Goal: Complete application form: Complete application form

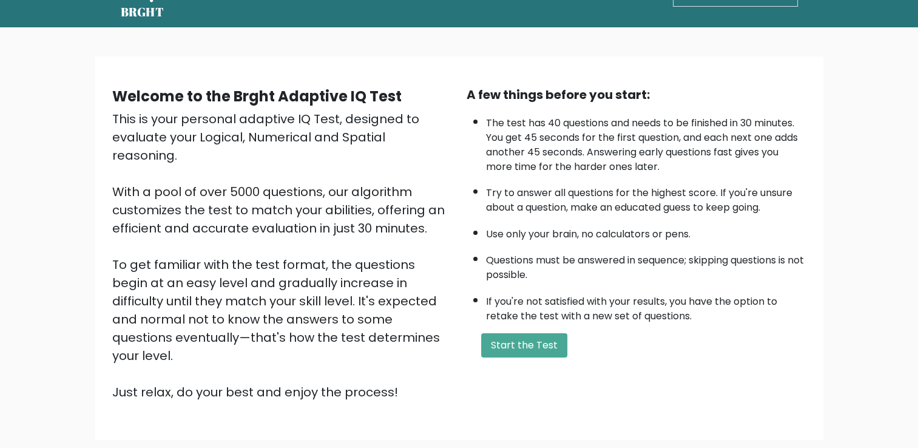
scroll to position [41, 0]
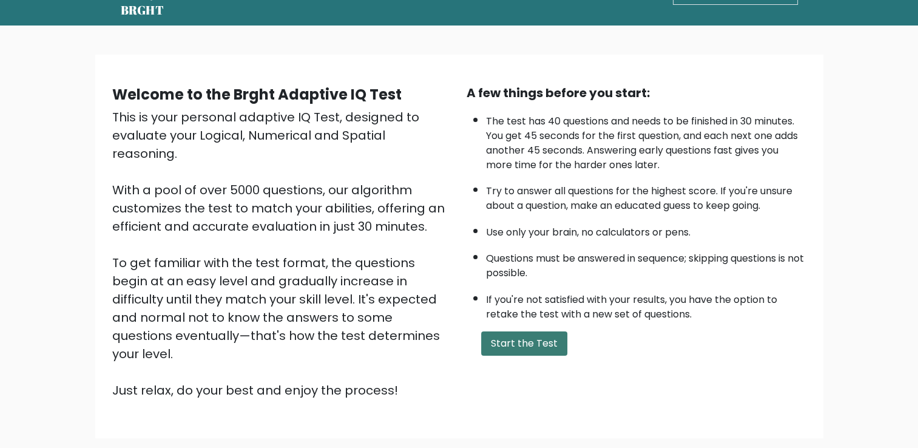
click at [499, 337] on button "Start the Test" at bounding box center [524, 343] width 86 height 24
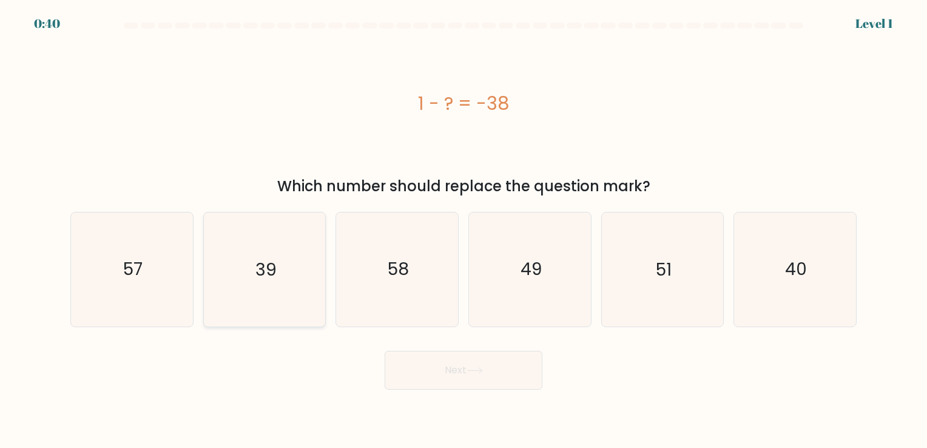
click at [264, 282] on icon "39" at bounding box center [263, 268] width 113 height 113
click at [464, 230] on input "b. 39" at bounding box center [464, 227] width 1 height 6
radio input "true"
click at [468, 384] on button "Next" at bounding box center [464, 370] width 158 height 39
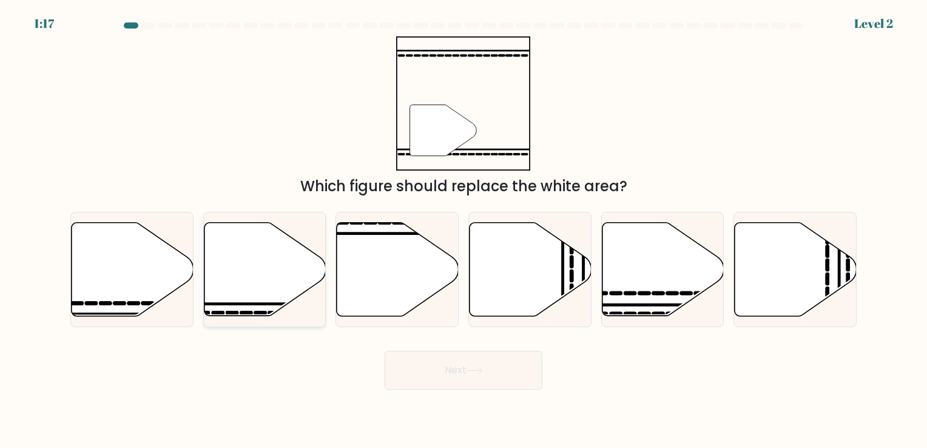
click at [257, 285] on icon at bounding box center [265, 268] width 122 height 93
click at [464, 230] on input "b." at bounding box center [464, 227] width 1 height 6
radio input "true"
click at [434, 377] on button "Next" at bounding box center [464, 370] width 158 height 39
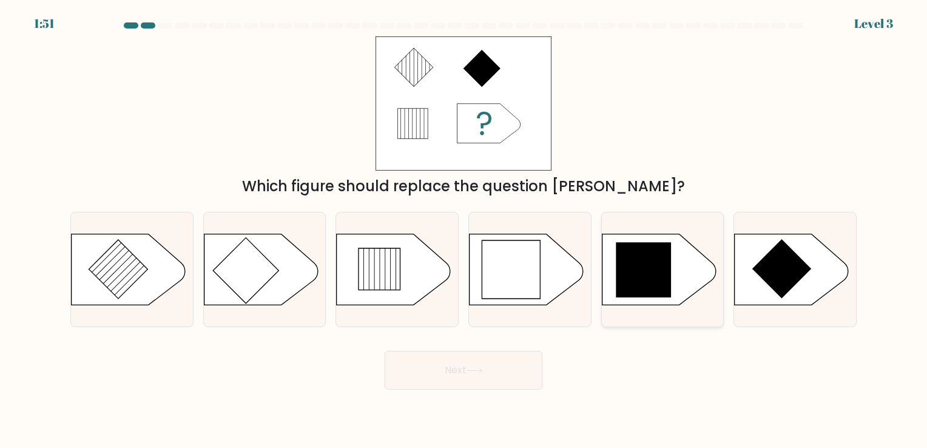
click at [643, 267] on icon at bounding box center [643, 269] width 55 height 55
click at [464, 230] on input "e." at bounding box center [464, 227] width 1 height 6
radio input "true"
click at [448, 367] on button "Next" at bounding box center [464, 370] width 158 height 39
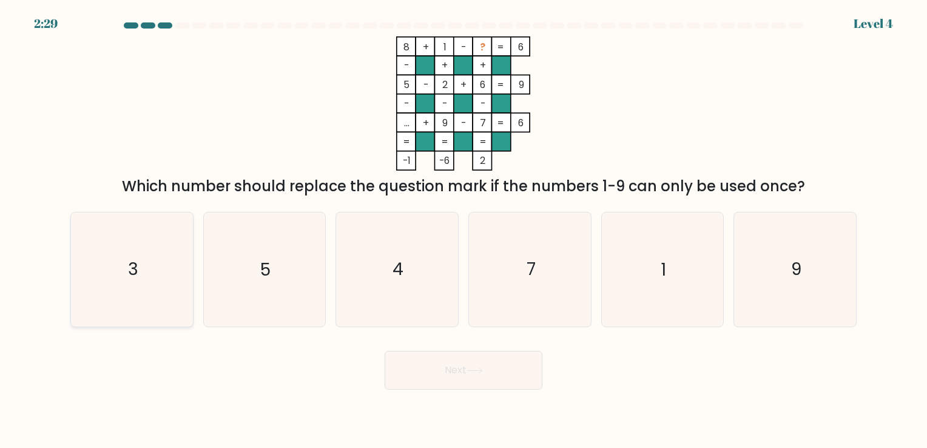
click at [161, 256] on icon "3" at bounding box center [131, 268] width 113 height 113
click at [464, 230] on input "a. 3" at bounding box center [464, 227] width 1 height 6
radio input "true"
click at [499, 380] on button "Next" at bounding box center [464, 370] width 158 height 39
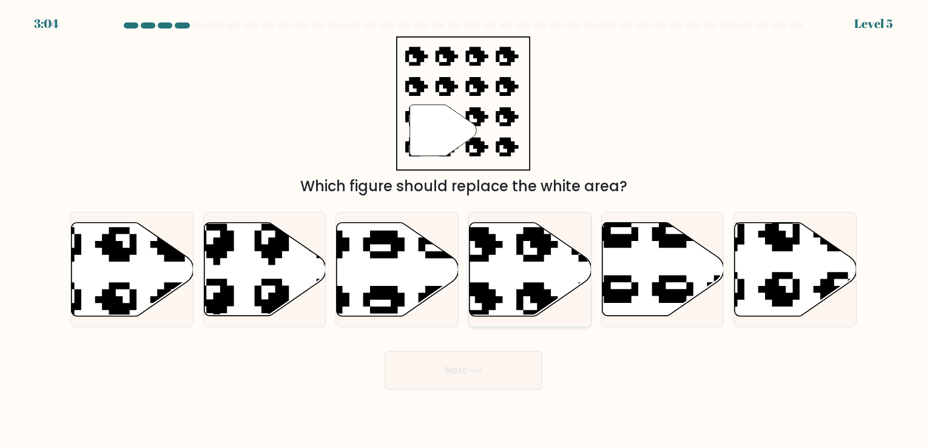
click at [512, 277] on icon at bounding box center [531, 268] width 122 height 93
click at [464, 230] on input "d." at bounding box center [464, 227] width 1 height 6
radio input "true"
click at [495, 381] on button "Next" at bounding box center [464, 370] width 158 height 39
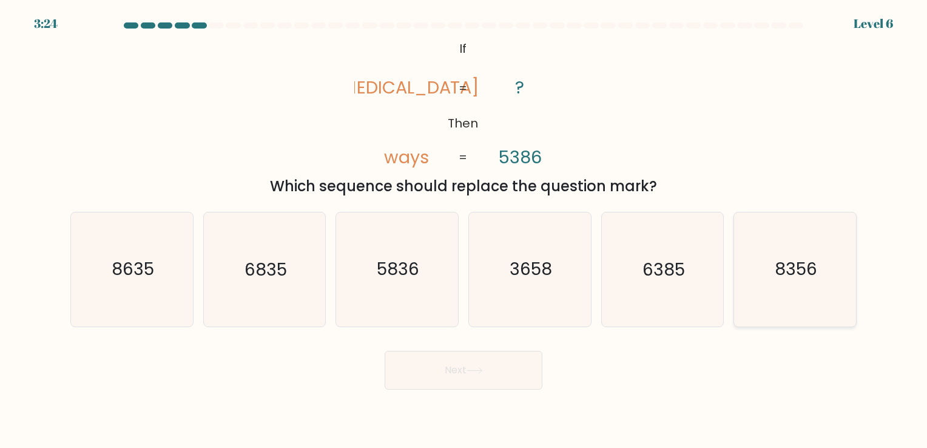
click at [809, 295] on icon "8356" at bounding box center [794, 268] width 113 height 113
click at [464, 230] on input "f. 8356" at bounding box center [464, 227] width 1 height 6
radio input "true"
click at [459, 368] on button "Next" at bounding box center [464, 370] width 158 height 39
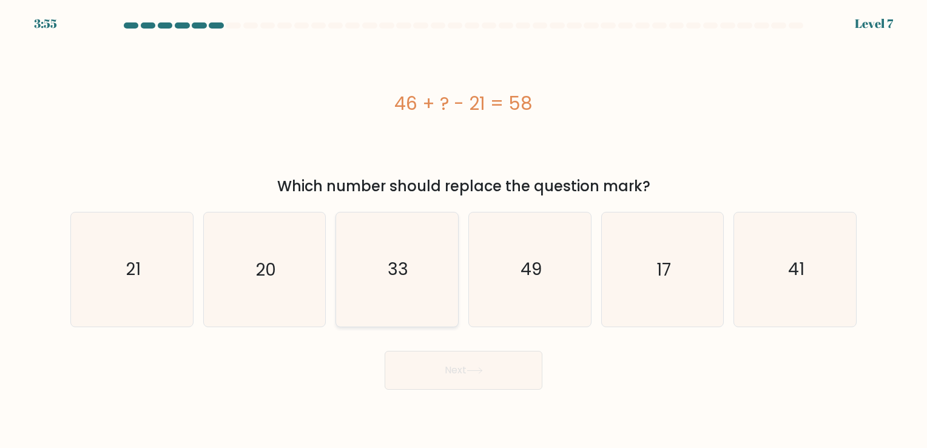
click at [402, 294] on icon "33" at bounding box center [396, 268] width 113 height 113
click at [464, 230] on input "c. 33" at bounding box center [464, 227] width 1 height 6
radio input "true"
click at [478, 375] on button "Next" at bounding box center [464, 370] width 158 height 39
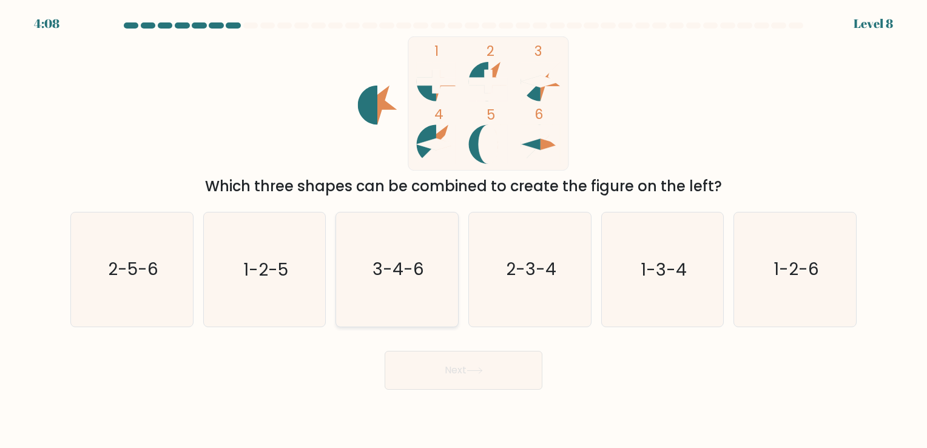
click at [421, 288] on icon "3-4-6" at bounding box center [396, 268] width 113 height 113
click at [464, 230] on input "c. 3-4-6" at bounding box center [464, 227] width 1 height 6
radio input "true"
click at [469, 370] on icon at bounding box center [475, 370] width 16 height 7
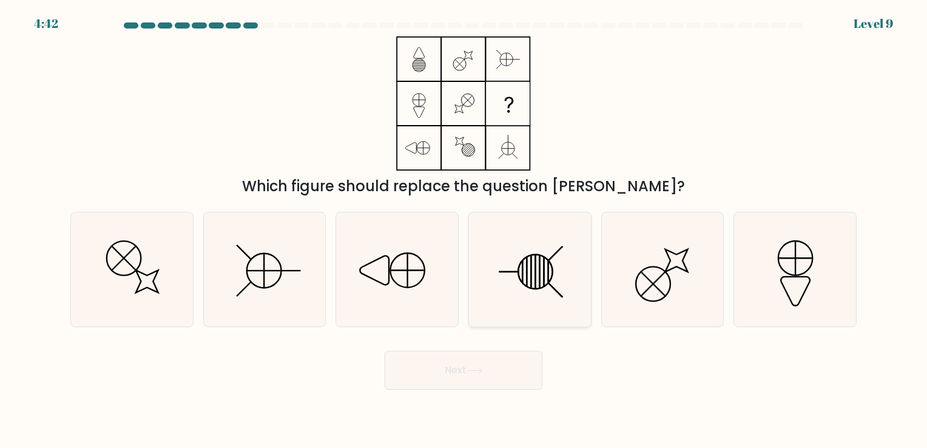
click at [539, 279] on icon at bounding box center [529, 268] width 113 height 113
click at [464, 230] on input "d." at bounding box center [464, 227] width 1 height 6
radio input "true"
click at [485, 374] on button "Next" at bounding box center [464, 370] width 158 height 39
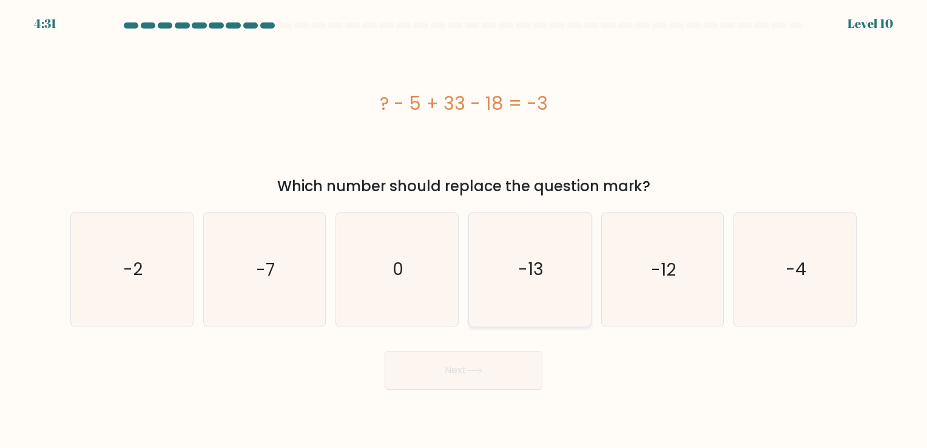
click at [556, 303] on icon "-13" at bounding box center [529, 268] width 113 height 113
click at [464, 230] on input "d. -13" at bounding box center [464, 227] width 1 height 6
radio input "true"
click at [498, 380] on button "Next" at bounding box center [464, 370] width 158 height 39
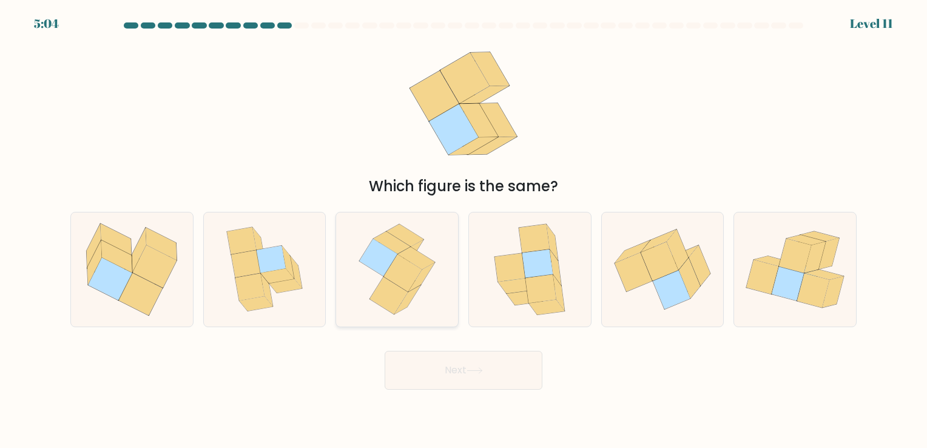
click at [408, 269] on icon at bounding box center [403, 274] width 38 height 38
click at [464, 230] on input "c." at bounding box center [464, 227] width 1 height 6
radio input "true"
click at [458, 365] on button "Next" at bounding box center [464, 370] width 158 height 39
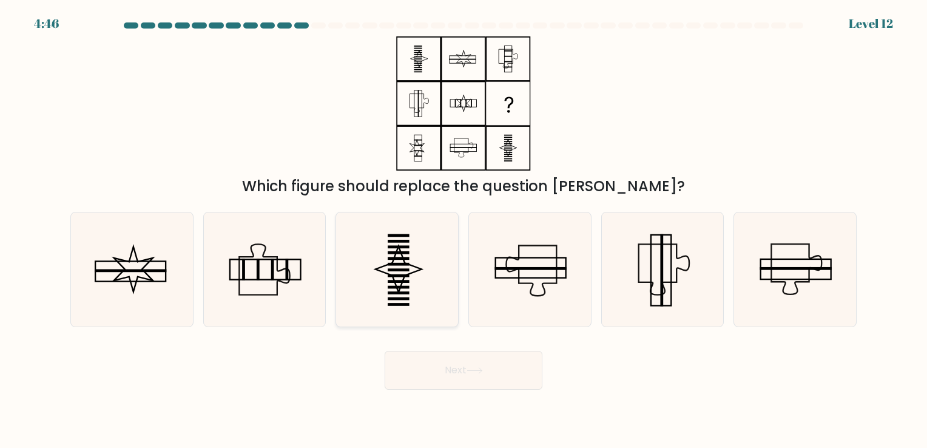
click at [381, 271] on icon at bounding box center [399, 269] width 46 height 46
click at [464, 230] on input "c." at bounding box center [464, 227] width 1 height 6
radio input "true"
click at [446, 374] on button "Next" at bounding box center [464, 370] width 158 height 39
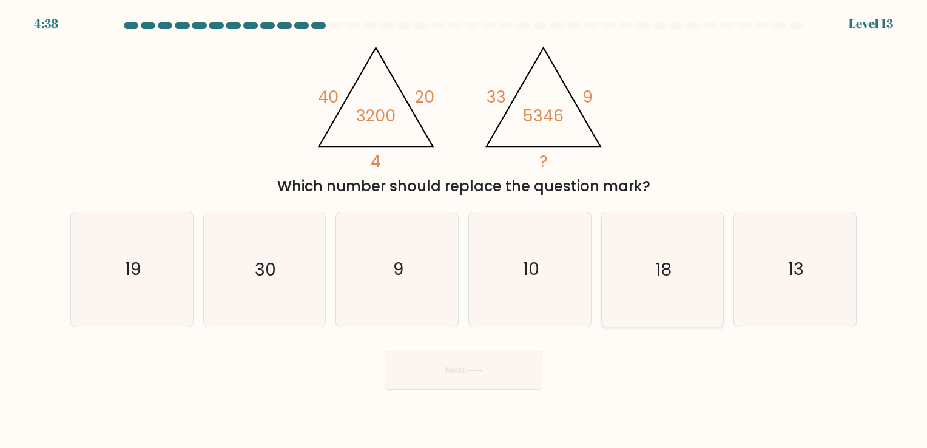
click at [652, 248] on icon "18" at bounding box center [661, 268] width 113 height 113
click at [464, 230] on input "e. 18" at bounding box center [464, 227] width 1 height 6
radio input "true"
click at [508, 365] on button "Next" at bounding box center [464, 370] width 158 height 39
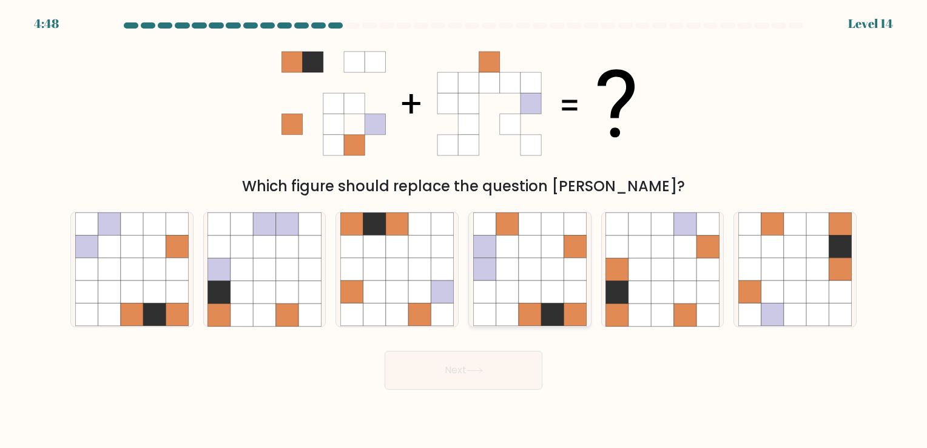
click at [548, 291] on icon at bounding box center [552, 292] width 22 height 22
click at [464, 230] on input "d." at bounding box center [464, 227] width 1 height 6
radio input "true"
click at [485, 380] on button "Next" at bounding box center [464, 370] width 158 height 39
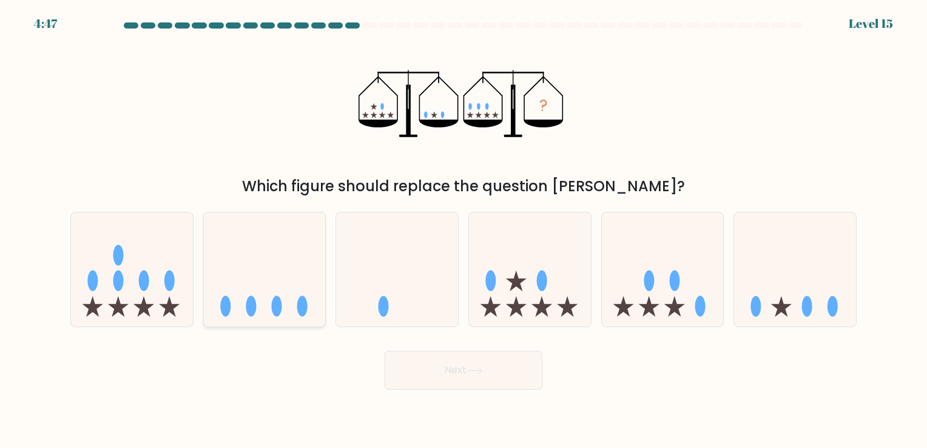
click at [292, 290] on icon at bounding box center [265, 269] width 122 height 101
click at [464, 230] on input "b." at bounding box center [464, 227] width 1 height 6
radio input "true"
click at [460, 377] on button "Next" at bounding box center [464, 370] width 158 height 39
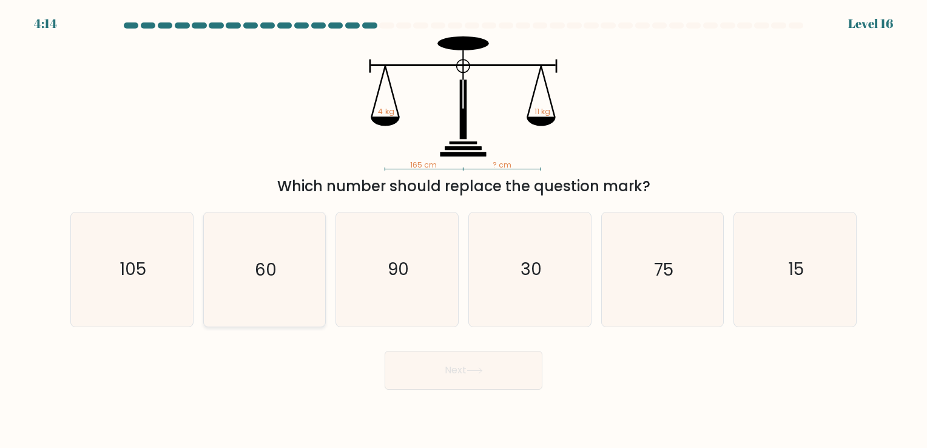
click at [293, 258] on icon "60" at bounding box center [263, 268] width 113 height 113
click at [464, 230] on input "b. 60" at bounding box center [464, 227] width 1 height 6
radio input "true"
click at [670, 298] on icon "75" at bounding box center [661, 268] width 113 height 113
click at [464, 230] on input "e. 75" at bounding box center [464, 227] width 1 height 6
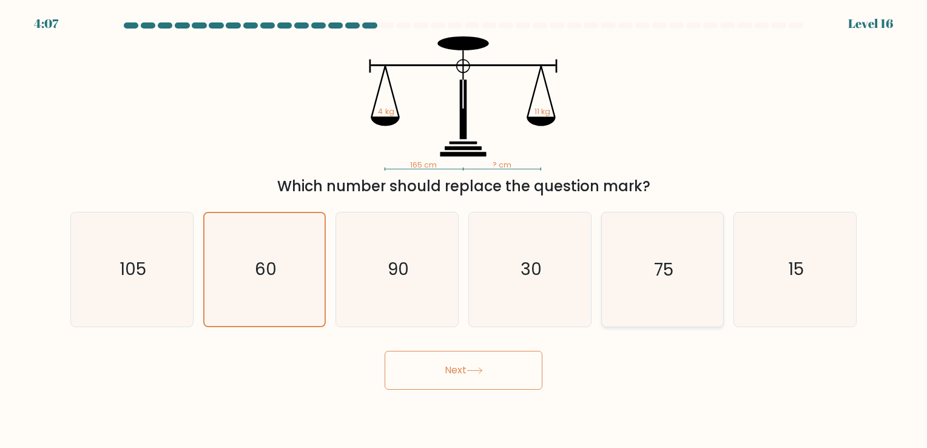
radio input "true"
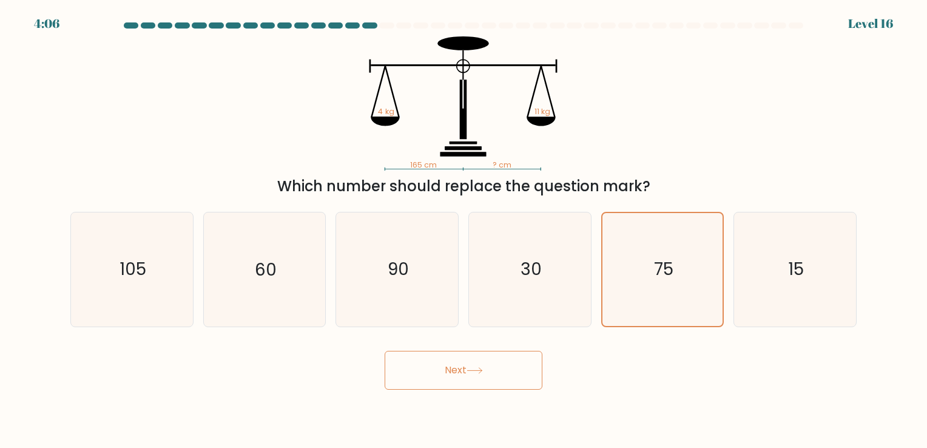
click at [434, 379] on button "Next" at bounding box center [464, 370] width 158 height 39
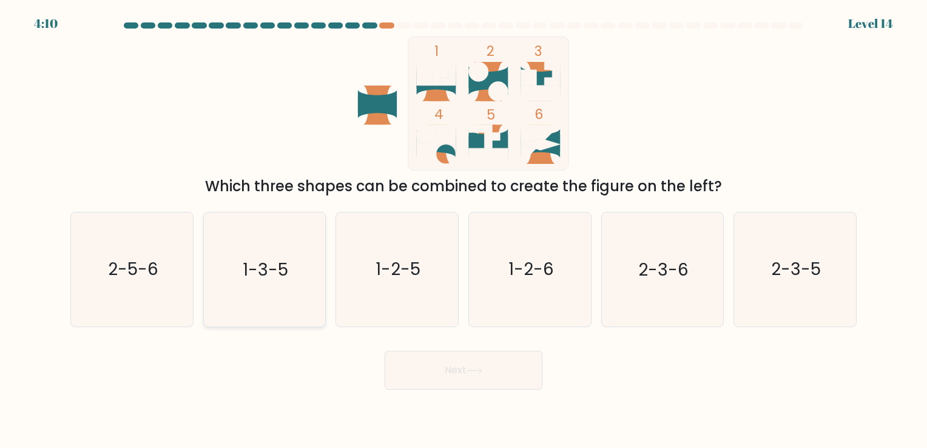
click at [251, 288] on icon "1-3-5" at bounding box center [263, 268] width 113 height 113
click at [464, 230] on input "b. 1-3-5" at bounding box center [464, 227] width 1 height 6
radio input "true"
click at [506, 377] on button "Next" at bounding box center [464, 370] width 158 height 39
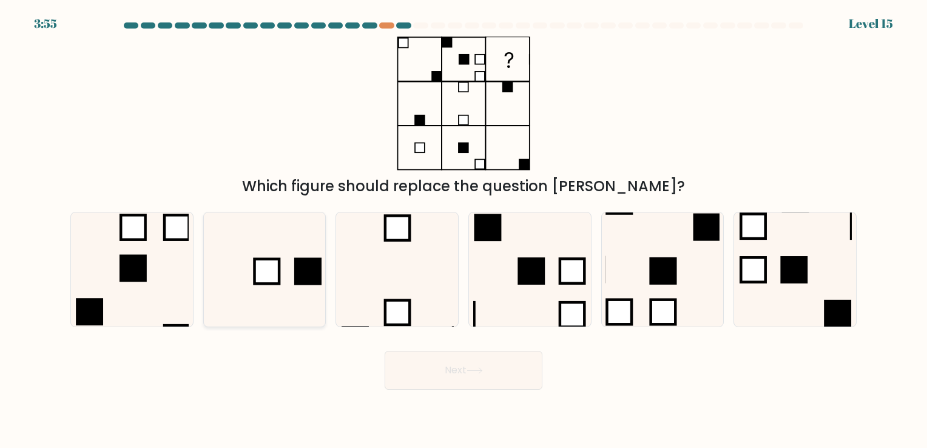
click at [275, 298] on icon at bounding box center [263, 268] width 113 height 113
click at [464, 230] on input "b." at bounding box center [464, 227] width 1 height 6
radio input "true"
click at [468, 378] on button "Next" at bounding box center [464, 370] width 158 height 39
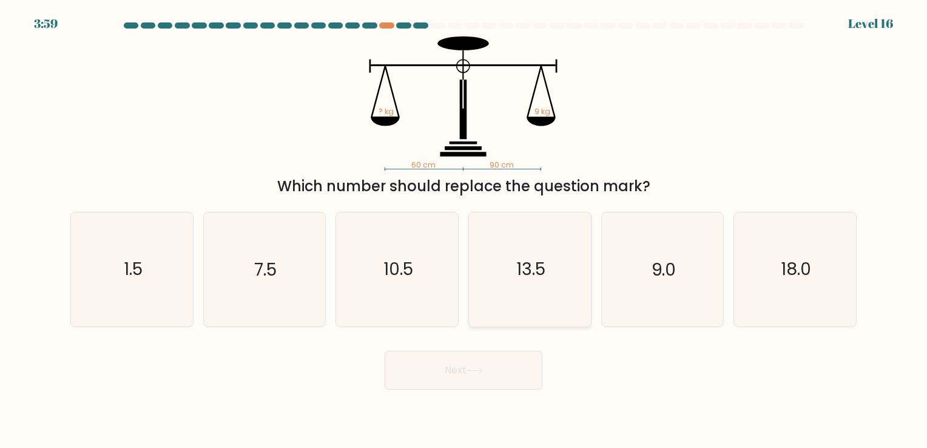
click at [530, 308] on icon "13.5" at bounding box center [529, 268] width 113 height 113
click at [464, 230] on input "d. 13.5" at bounding box center [464, 227] width 1 height 6
radio input "true"
click at [455, 373] on button "Next" at bounding box center [464, 370] width 158 height 39
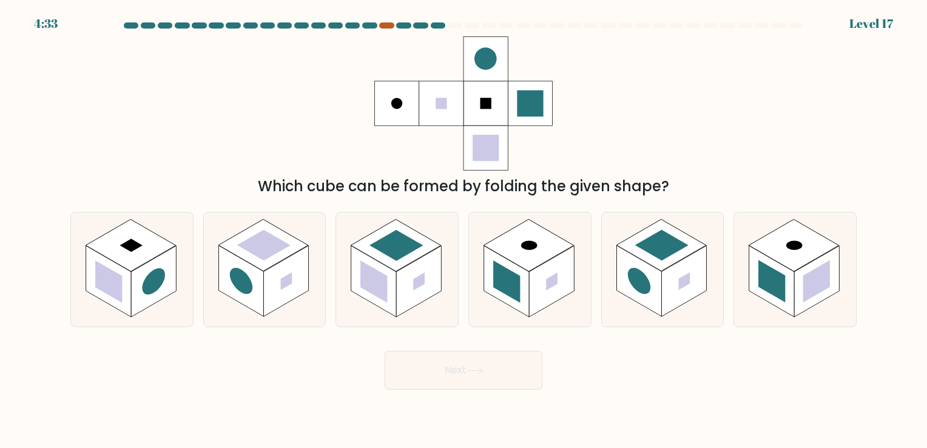
click at [386, 25] on div at bounding box center [386, 25] width 15 height 6
click at [99, 270] on rect at bounding box center [108, 281] width 27 height 42
click at [464, 230] on input "a." at bounding box center [464, 227] width 1 height 6
radio input "true"
click at [529, 373] on button "Next" at bounding box center [464, 370] width 158 height 39
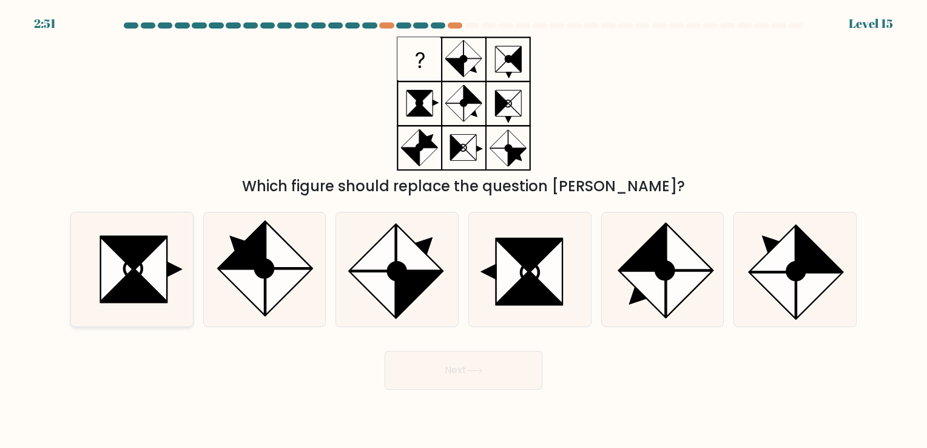
click at [131, 274] on icon at bounding box center [133, 287] width 64 height 32
click at [464, 230] on input "a." at bounding box center [464, 227] width 1 height 6
radio input "true"
click at [449, 379] on button "Next" at bounding box center [464, 370] width 158 height 39
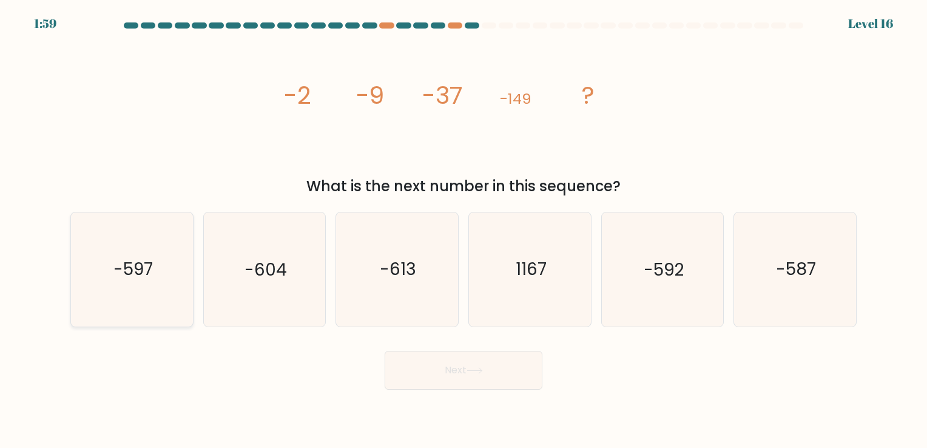
click at [161, 276] on icon "-597" at bounding box center [131, 268] width 113 height 113
click at [464, 230] on input "a. -597" at bounding box center [464, 227] width 1 height 6
radio input "true"
click at [477, 358] on button "Next" at bounding box center [464, 370] width 158 height 39
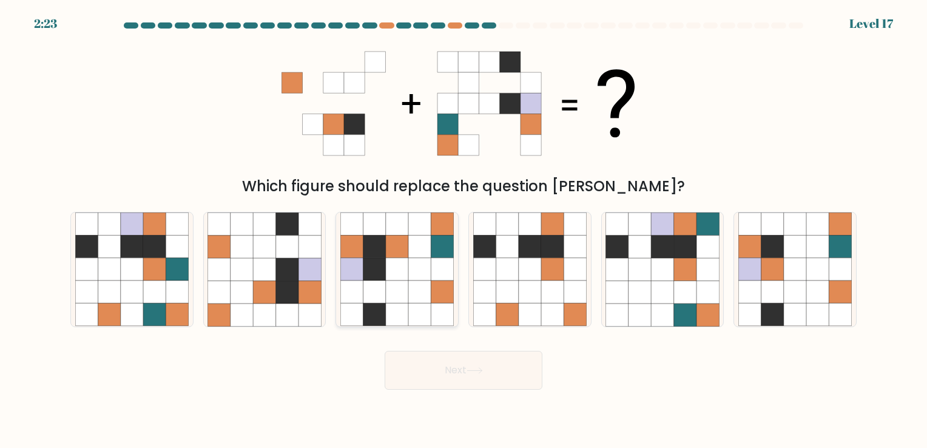
click at [405, 263] on icon at bounding box center [397, 269] width 22 height 22
click at [464, 230] on input "c." at bounding box center [464, 227] width 1 height 6
radio input "true"
click at [481, 368] on icon at bounding box center [475, 370] width 16 height 7
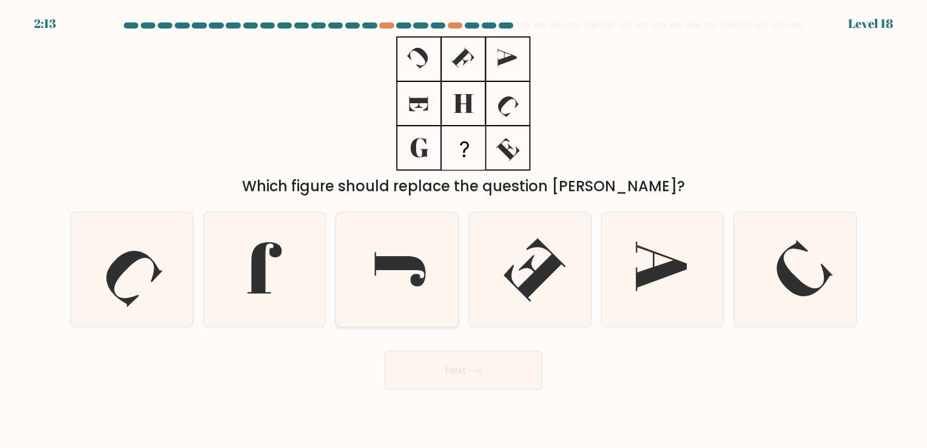
click at [387, 271] on icon at bounding box center [396, 268] width 113 height 113
click at [464, 230] on input "c." at bounding box center [464, 227] width 1 height 6
radio input "true"
click at [440, 365] on button "Next" at bounding box center [464, 370] width 158 height 39
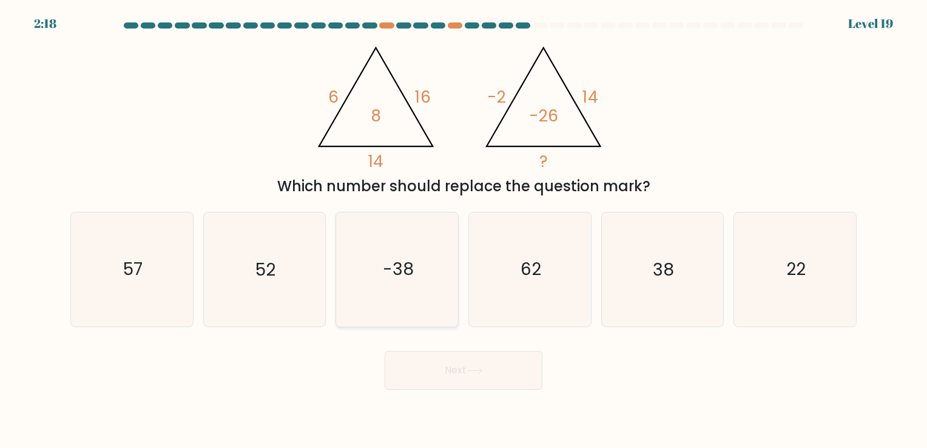
click at [411, 291] on icon "-38" at bounding box center [396, 268] width 113 height 113
click at [464, 230] on input "c. -38" at bounding box center [464, 227] width 1 height 6
radio input "true"
click at [448, 365] on button "Next" at bounding box center [464, 370] width 158 height 39
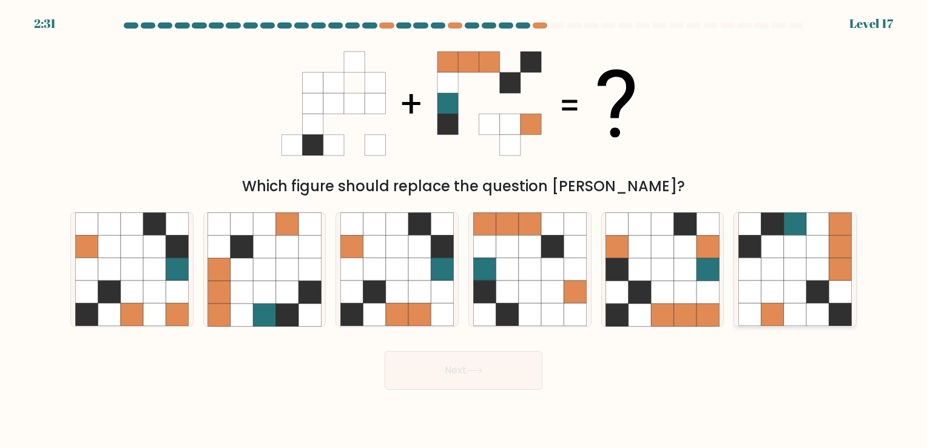
click at [829, 297] on icon at bounding box center [840, 292] width 22 height 22
click at [464, 230] on input "f." at bounding box center [464, 227] width 1 height 6
radio input "true"
click at [438, 368] on button "Next" at bounding box center [464, 370] width 158 height 39
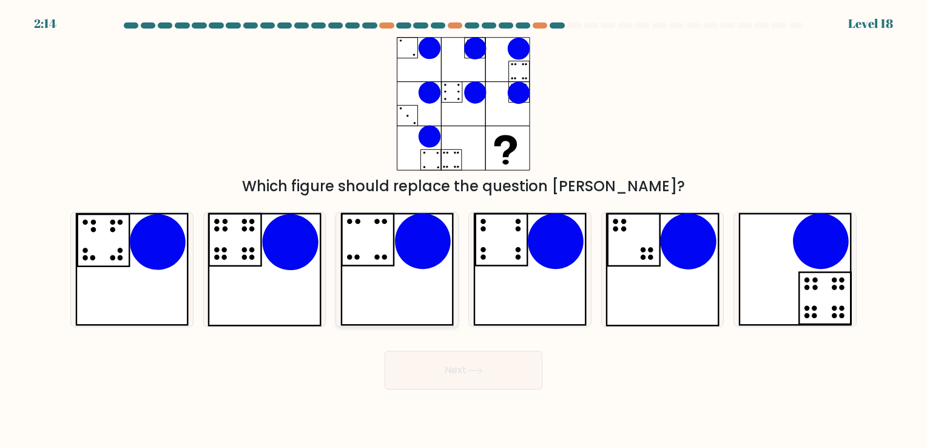
click at [413, 282] on icon at bounding box center [396, 268] width 113 height 113
click at [464, 230] on input "c." at bounding box center [464, 227] width 1 height 6
radio input "true"
click at [275, 280] on icon at bounding box center [263, 268] width 113 height 113
click at [464, 230] on input "b." at bounding box center [464, 227] width 1 height 6
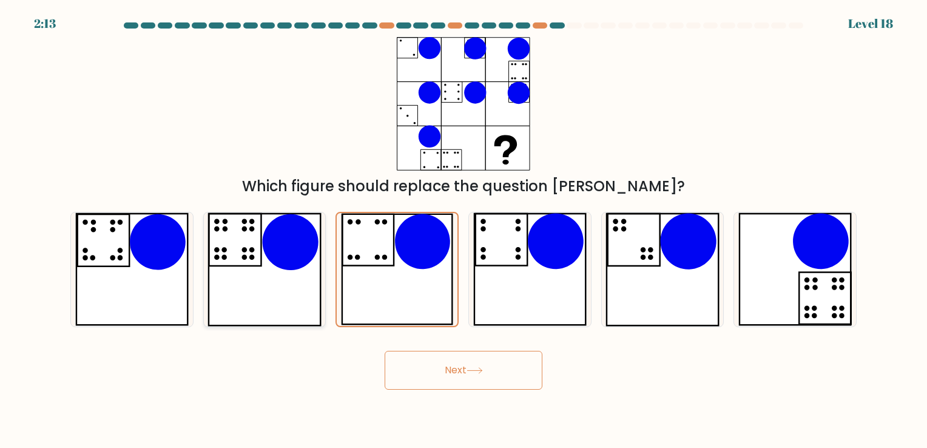
radio input "true"
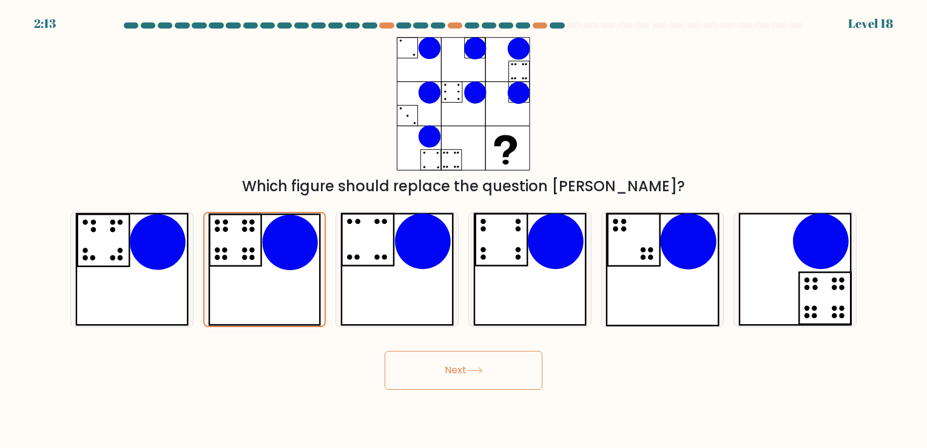
click at [439, 373] on button "Next" at bounding box center [464, 370] width 158 height 39
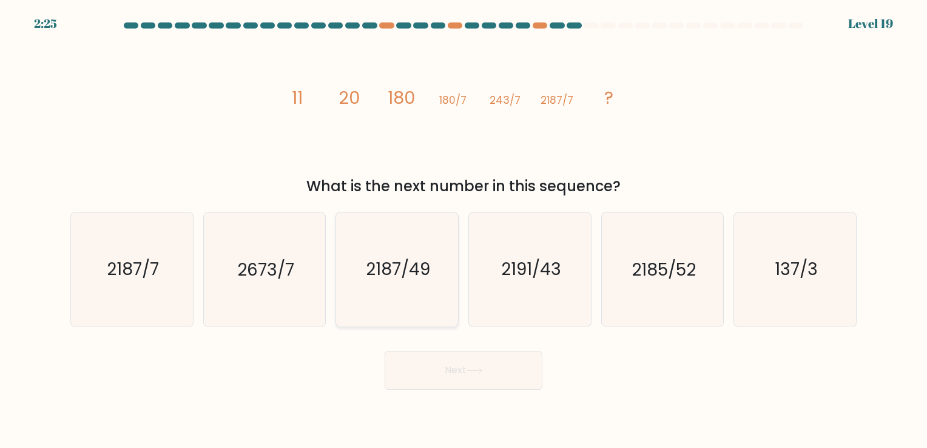
click at [405, 292] on icon "2187/49" at bounding box center [396, 268] width 113 height 113
click at [464, 230] on input "c. 2187/49" at bounding box center [464, 227] width 1 height 6
radio input "true"
click at [452, 357] on button "Next" at bounding box center [464, 370] width 158 height 39
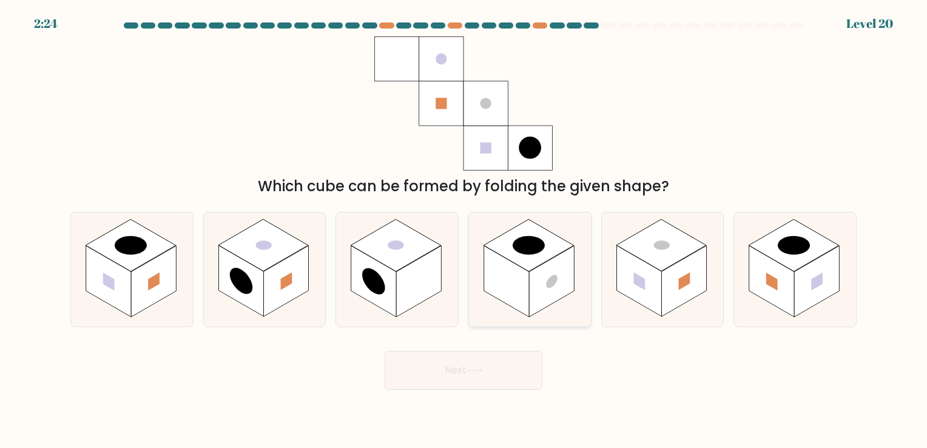
click at [533, 288] on rect at bounding box center [551, 281] width 45 height 71
click at [464, 230] on input "d." at bounding box center [464, 227] width 1 height 6
radio input "true"
click at [505, 370] on button "Next" at bounding box center [464, 370] width 158 height 39
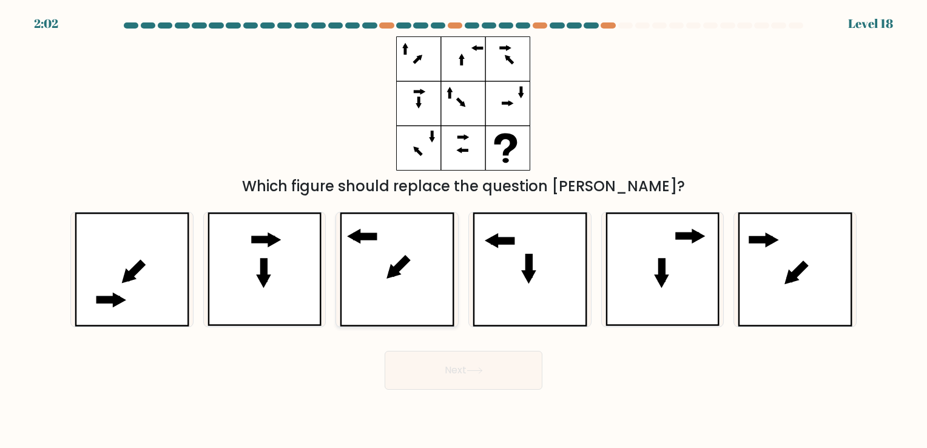
click at [418, 258] on icon at bounding box center [397, 268] width 115 height 113
click at [464, 230] on input "c." at bounding box center [464, 227] width 1 height 6
radio input "true"
click at [505, 373] on button "Next" at bounding box center [464, 370] width 158 height 39
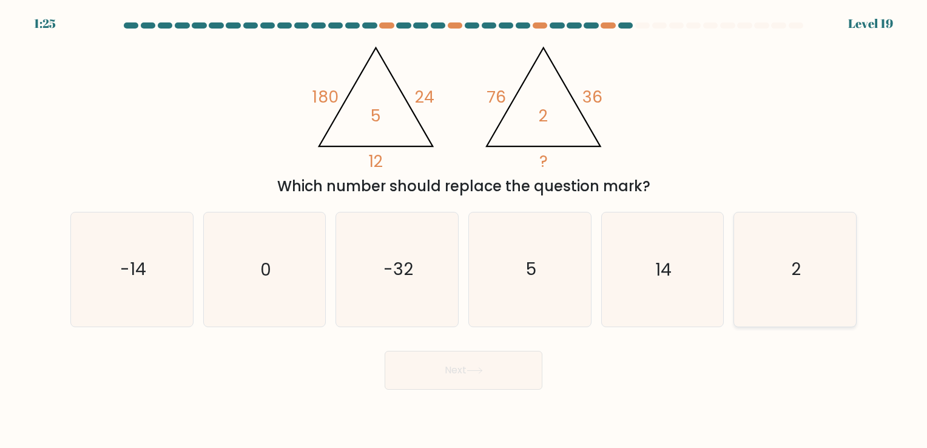
click at [762, 257] on icon "2" at bounding box center [794, 268] width 113 height 113
click at [464, 230] on input "f. 2" at bounding box center [464, 227] width 1 height 6
radio input "true"
click at [469, 382] on button "Next" at bounding box center [464, 370] width 158 height 39
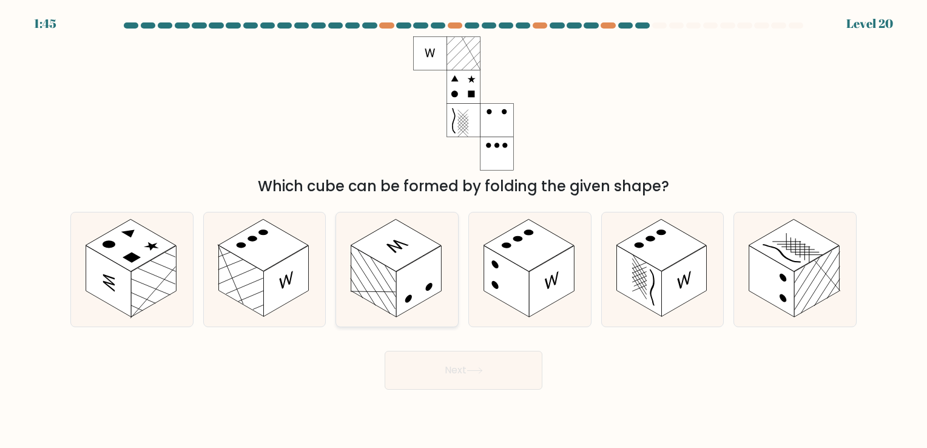
click at [396, 288] on rect at bounding box center [418, 281] width 45 height 71
click at [464, 230] on input "c." at bounding box center [464, 227] width 1 height 6
radio input "true"
click at [451, 374] on button "Next" at bounding box center [464, 370] width 158 height 39
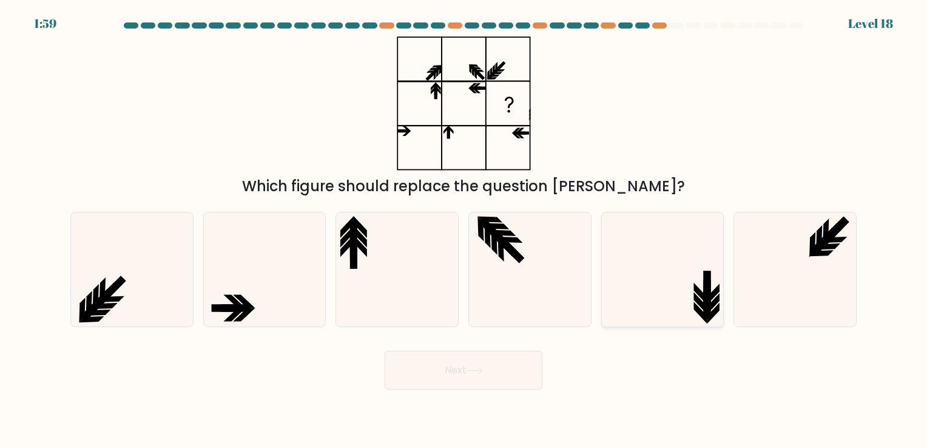
click at [649, 311] on icon at bounding box center [661, 268] width 113 height 113
click at [464, 230] on input "e." at bounding box center [464, 227] width 1 height 6
radio input "true"
click at [476, 380] on button "Next" at bounding box center [464, 370] width 158 height 39
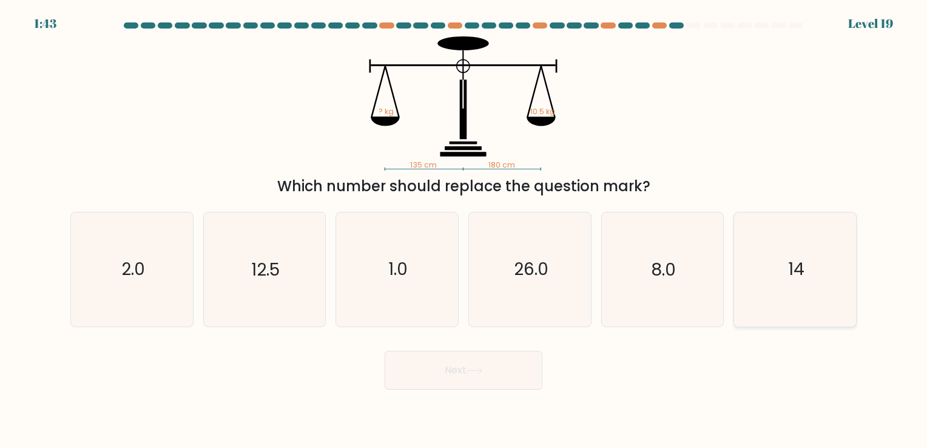
click at [804, 294] on icon "14" at bounding box center [794, 268] width 113 height 113
click at [464, 230] on input "f. 14" at bounding box center [464, 227] width 1 height 6
radio input "true"
click at [497, 372] on button "Next" at bounding box center [464, 370] width 158 height 39
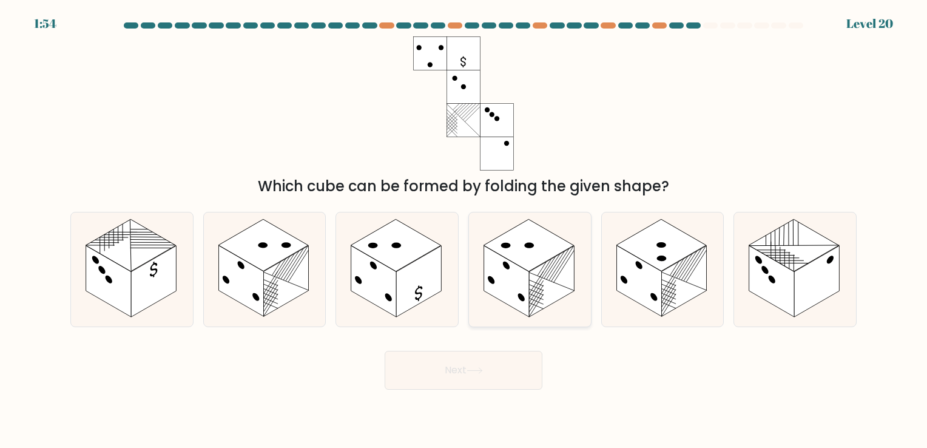
click at [538, 292] on rect at bounding box center [551, 281] width 45 height 71
click at [464, 230] on input "d." at bounding box center [464, 227] width 1 height 6
radio input "true"
click at [497, 379] on button "Next" at bounding box center [464, 370] width 158 height 39
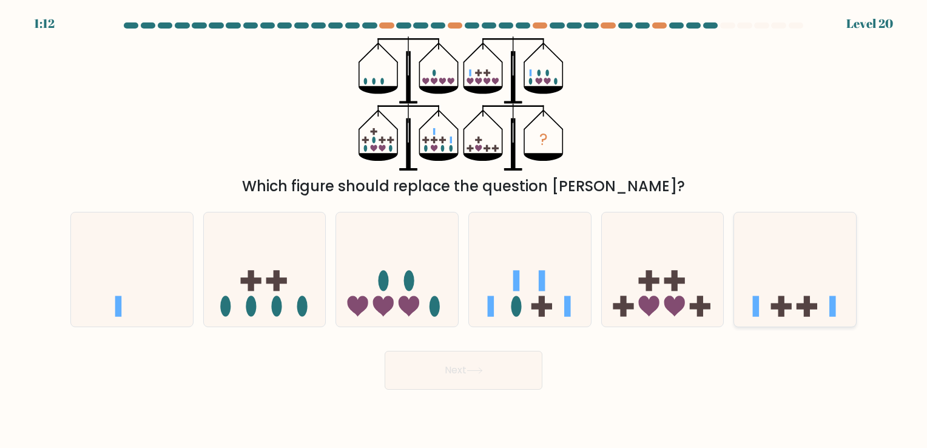
click at [820, 307] on icon at bounding box center [795, 269] width 122 height 101
click at [464, 230] on input "f." at bounding box center [464, 227] width 1 height 6
radio input "true"
click at [497, 375] on button "Next" at bounding box center [464, 370] width 158 height 39
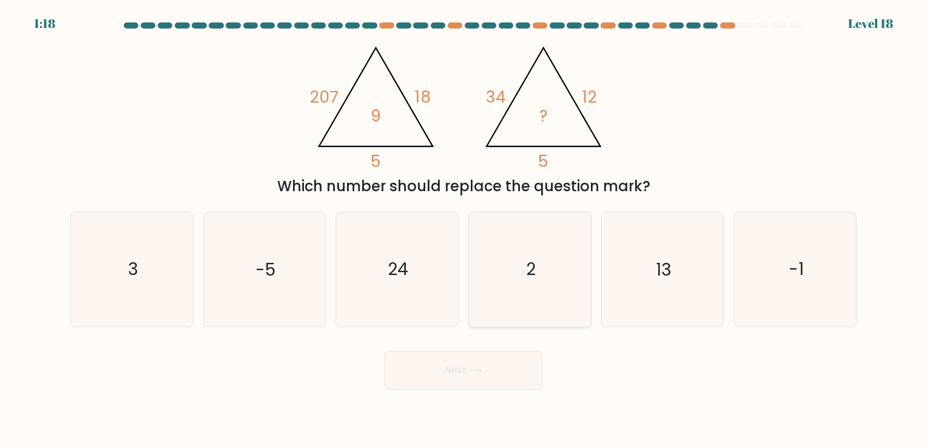
click at [511, 270] on icon "2" at bounding box center [529, 268] width 113 height 113
click at [464, 230] on input "d. 2" at bounding box center [464, 227] width 1 height 6
radio input "true"
click at [488, 366] on button "Next" at bounding box center [464, 370] width 158 height 39
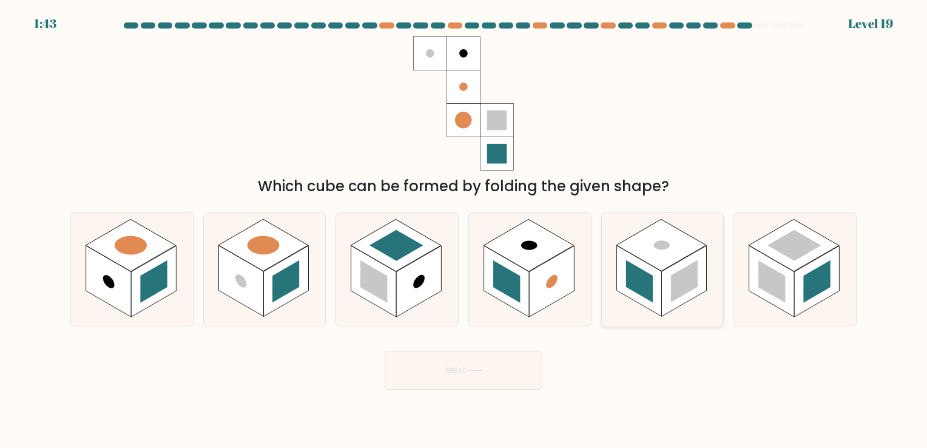
click at [644, 302] on rect at bounding box center [638, 281] width 45 height 71
click at [464, 230] on input "e." at bounding box center [464, 227] width 1 height 6
radio input "true"
click at [519, 366] on button "Next" at bounding box center [464, 370] width 158 height 39
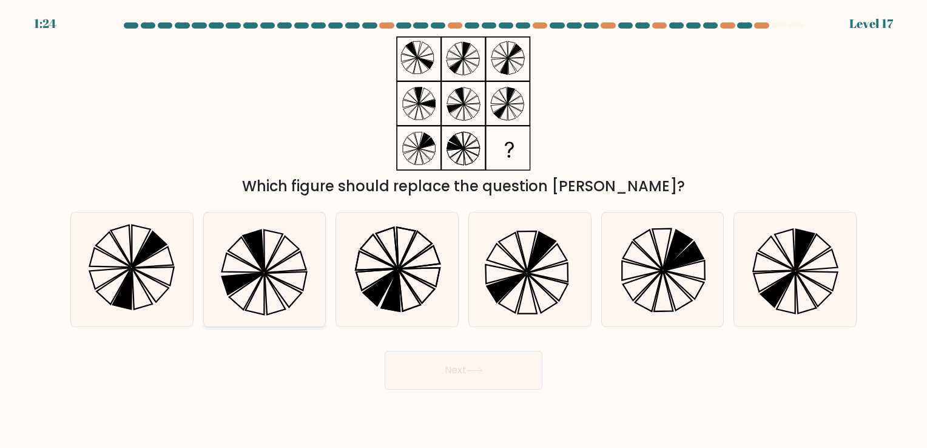
click at [290, 263] on icon at bounding box center [263, 268] width 113 height 113
click at [464, 230] on input "b." at bounding box center [464, 227] width 1 height 6
radio input "true"
click at [451, 371] on button "Next" at bounding box center [464, 370] width 158 height 39
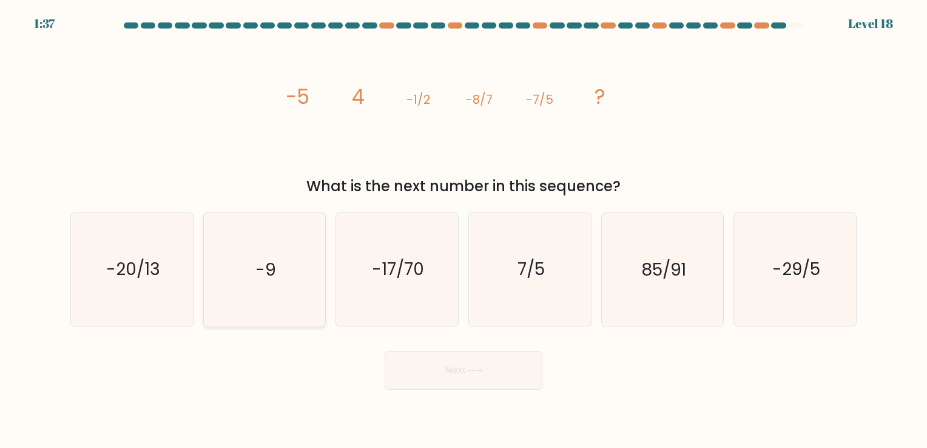
click at [304, 285] on icon "-9" at bounding box center [263, 268] width 113 height 113
click at [464, 230] on input "b. -9" at bounding box center [464, 227] width 1 height 6
radio input "true"
click at [491, 385] on button "Next" at bounding box center [464, 370] width 158 height 39
